Goal: Information Seeking & Learning: Learn about a topic

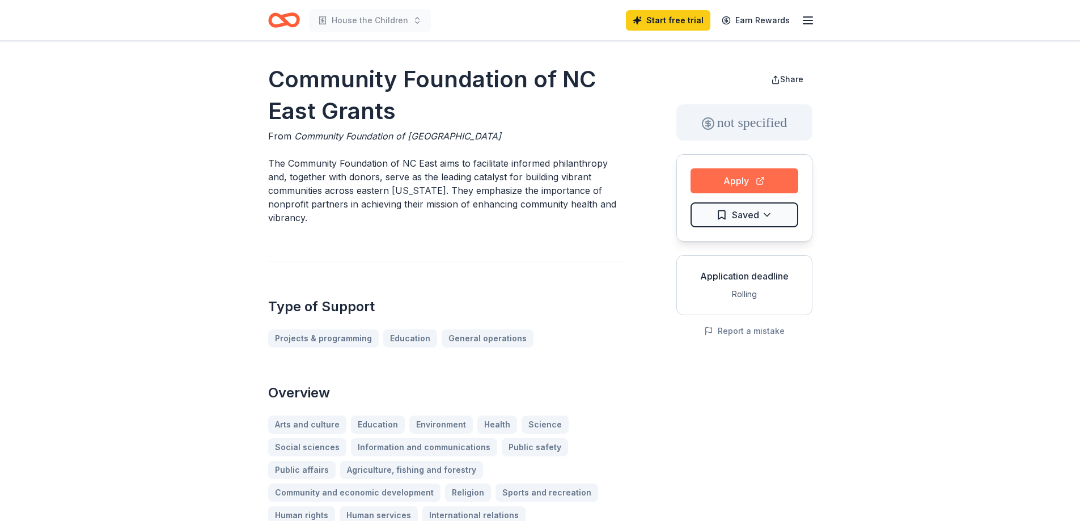
click at [741, 179] on button "Apply" at bounding box center [745, 180] width 108 height 25
click at [487, 341] on link "General operations" at bounding box center [492, 338] width 101 height 18
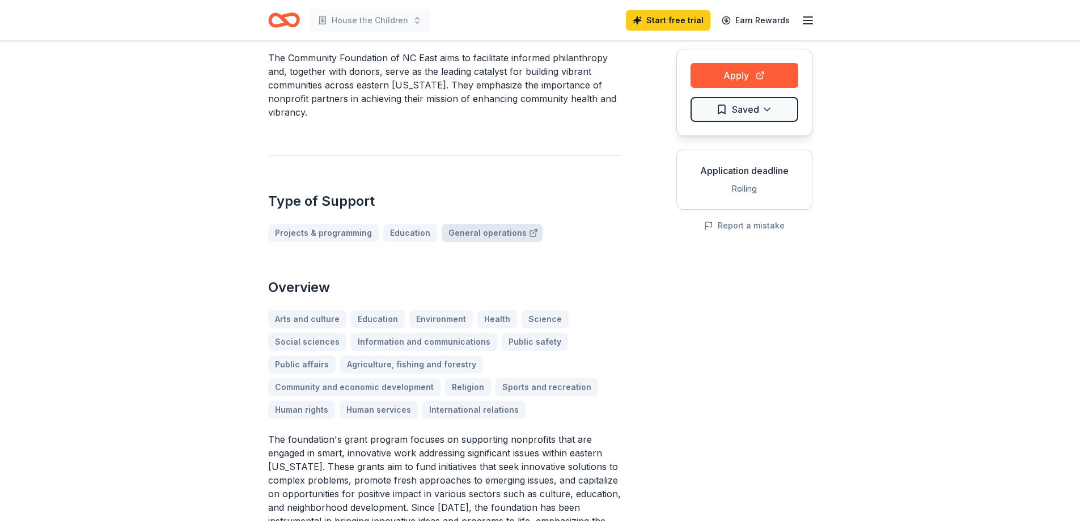
scroll to position [113, 0]
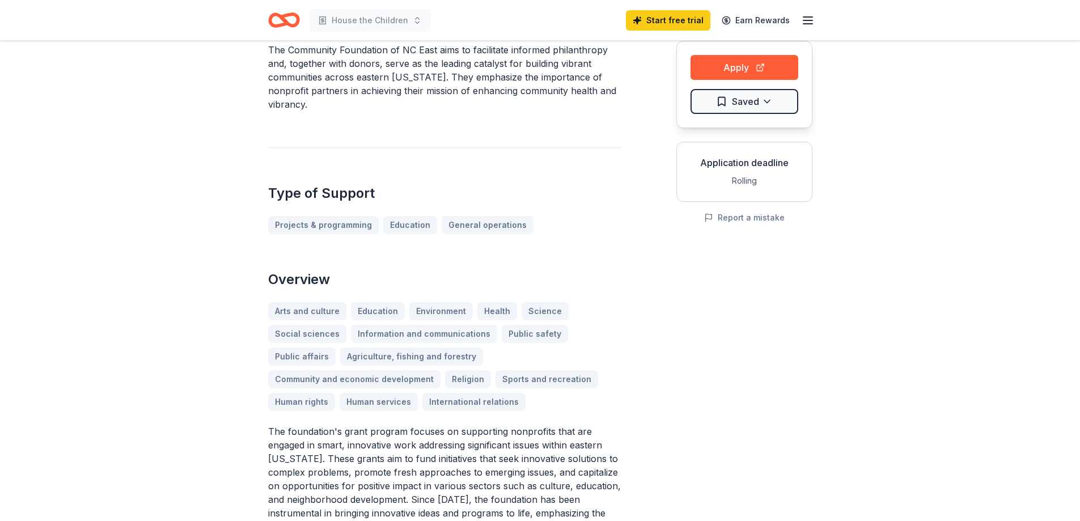
click at [383, 398] on div "Arts and culture Education Environment Health Science Social sciences Informati…" at bounding box center [445, 356] width 354 height 109
click at [383, 403] on div "Arts and culture Education Environment Health Science Social sciences Informati…" at bounding box center [445, 356] width 354 height 109
click at [481, 224] on link "General operations" at bounding box center [492, 225] width 101 height 18
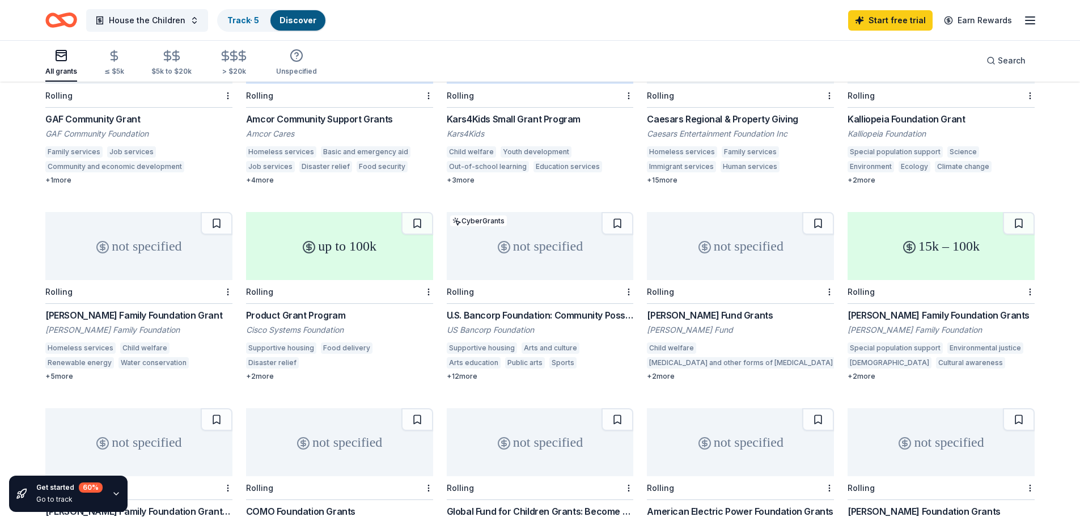
scroll to position [408, 0]
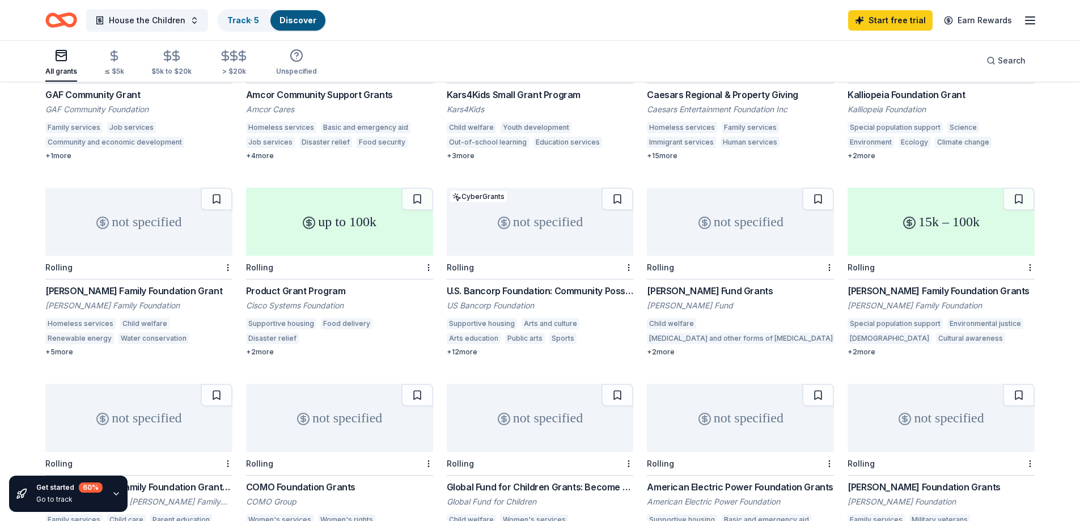
click at [126, 284] on div "Laird Norton Family Foundation Grant" at bounding box center [138, 291] width 187 height 14
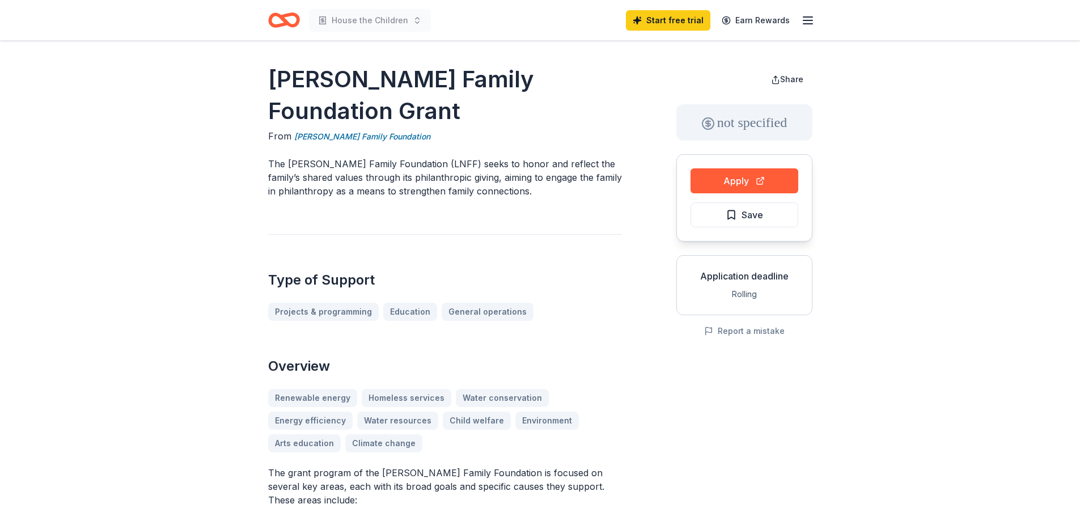
click at [404, 397] on div "Renewable energy Homeless services Water conservation Energy efficiency Water r…" at bounding box center [445, 421] width 354 height 64
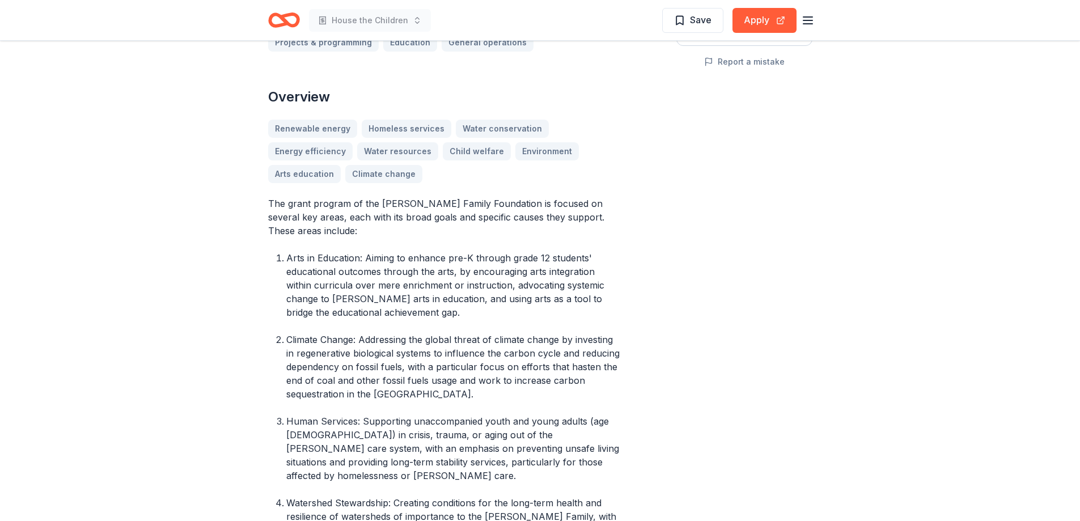
scroll to position [170, 0]
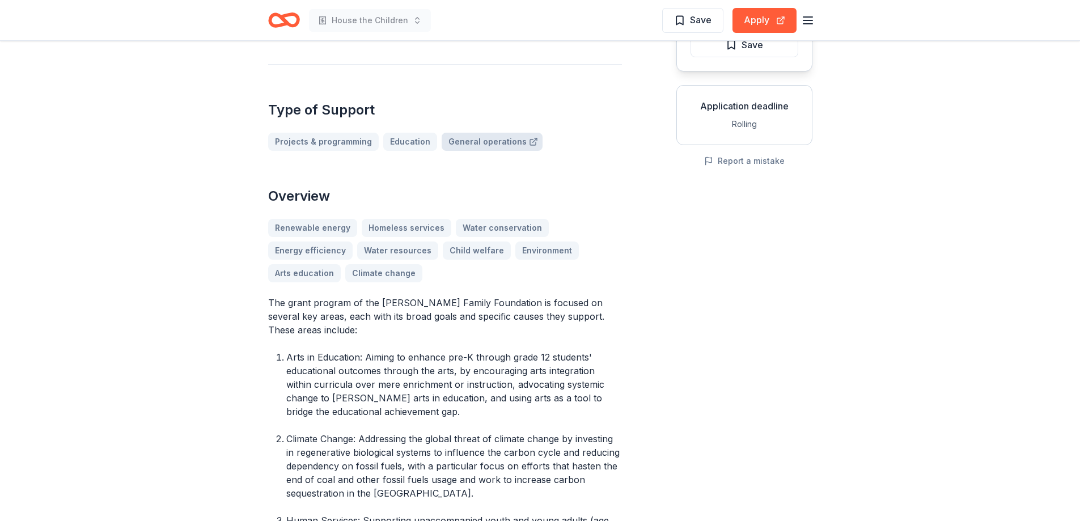
click at [464, 146] on link "General operations" at bounding box center [492, 142] width 101 height 18
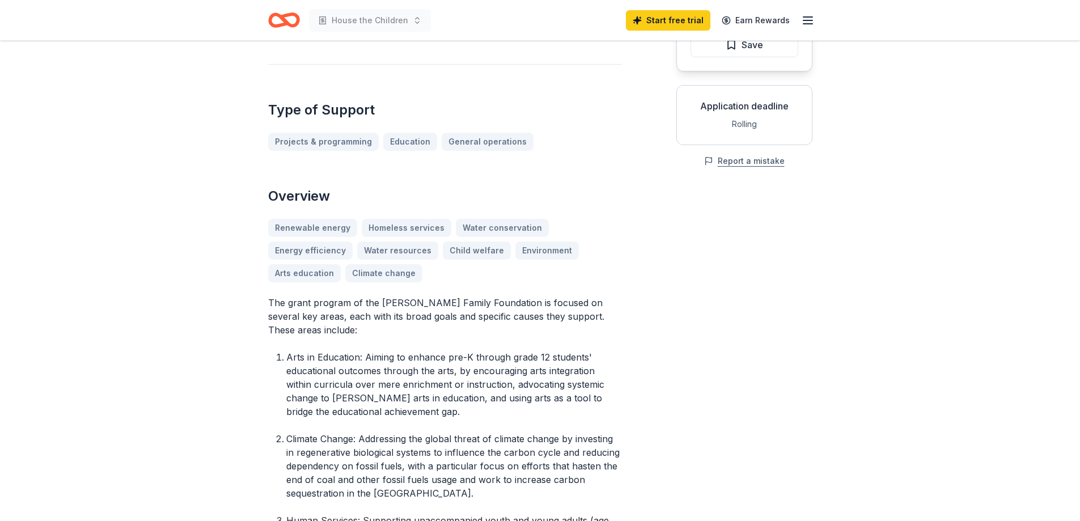
scroll to position [0, 0]
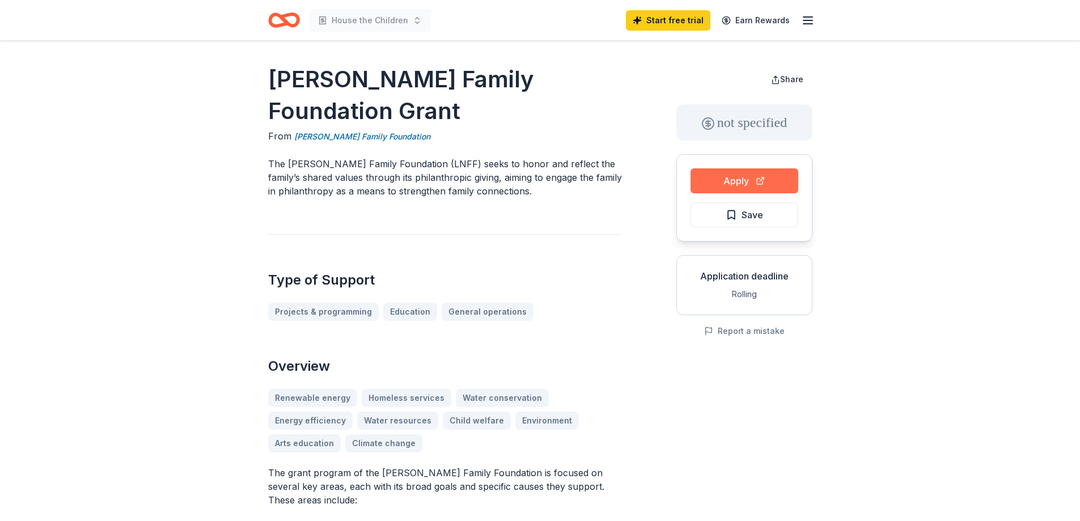
click at [762, 180] on button "Apply" at bounding box center [745, 180] width 108 height 25
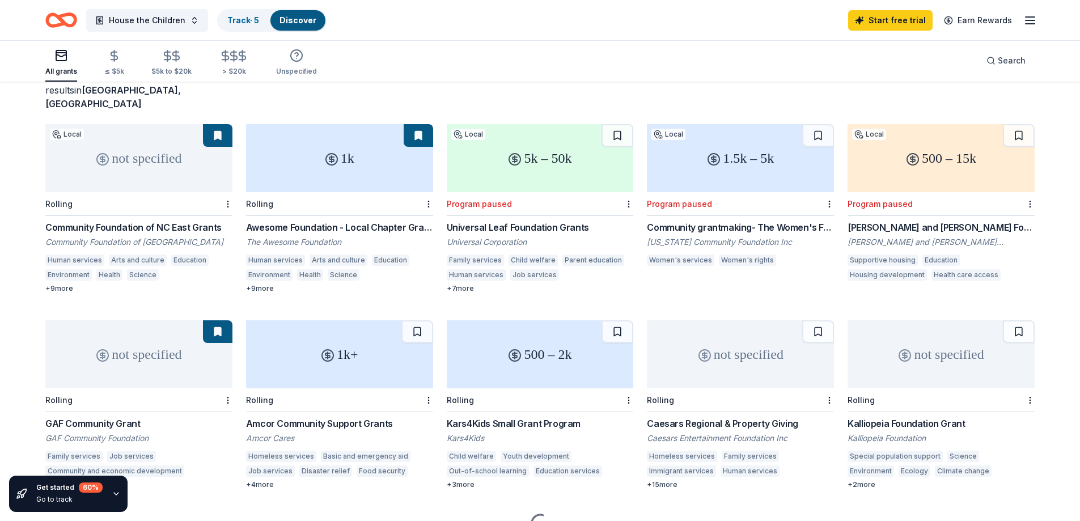
scroll to position [124, 0]
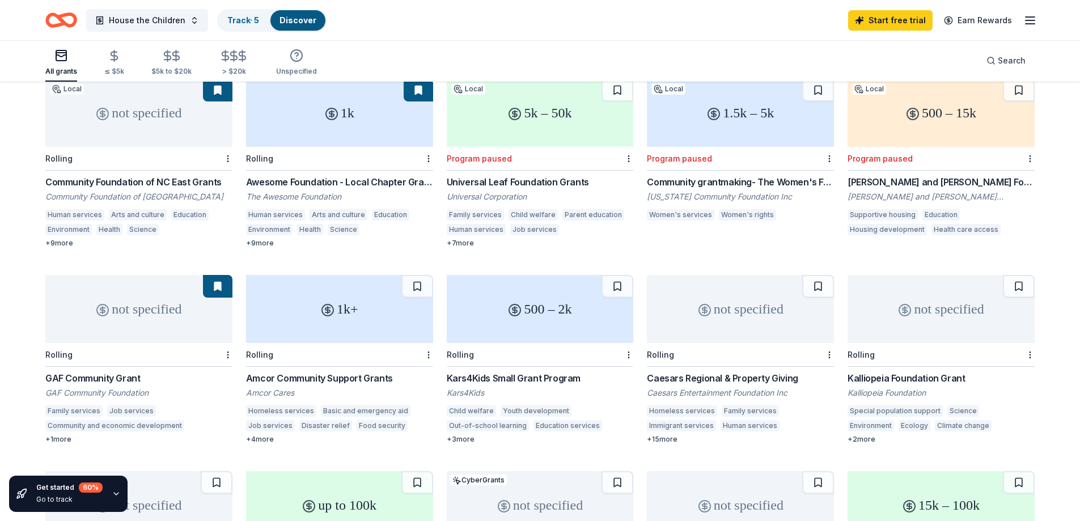
click at [346, 311] on div "1k+" at bounding box center [339, 309] width 187 height 68
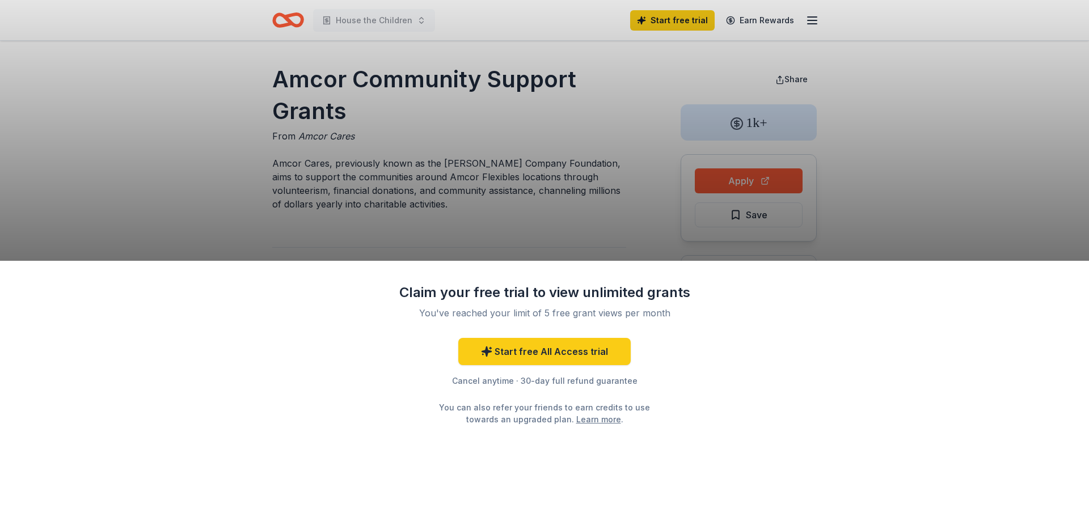
click at [543, 222] on div "Claim your free trial to view unlimited grants You've reached your limit of 5 f…" at bounding box center [544, 260] width 1089 height 521
click at [595, 250] on div "Claim your free trial to view unlimited grants You've reached your limit of 5 f…" at bounding box center [544, 260] width 1089 height 521
click at [590, 361] on link "Start free All Access trial" at bounding box center [544, 351] width 172 height 27
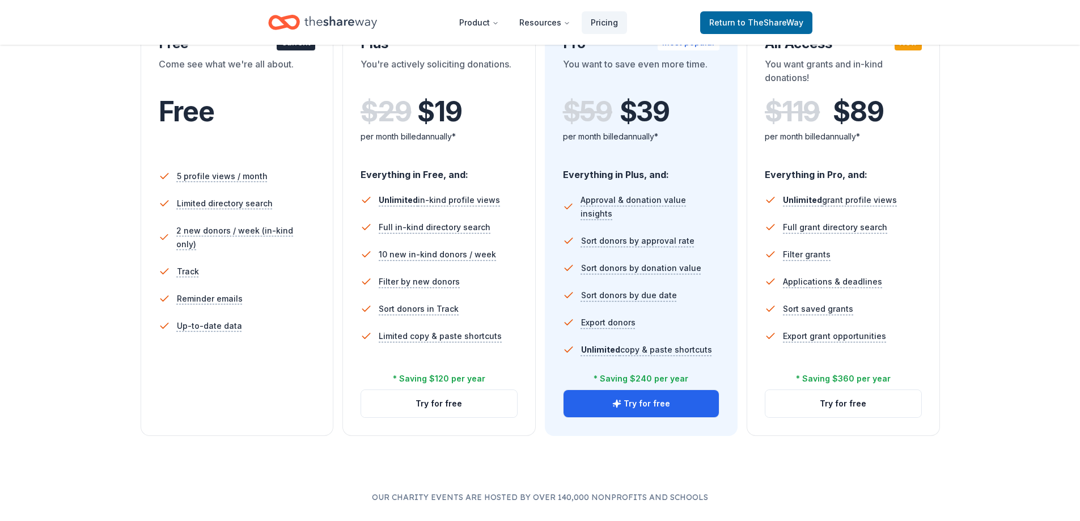
scroll to position [170, 0]
